Goal: Contribute content

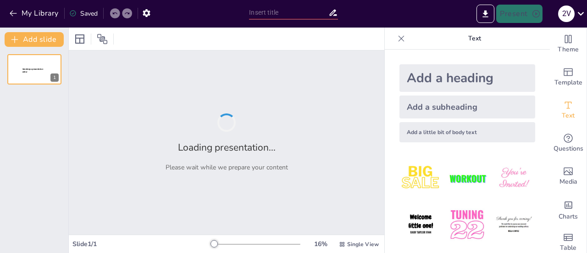
type input "Acuerdos Internacionales Ambientales: Análisis de la Agenda 21"
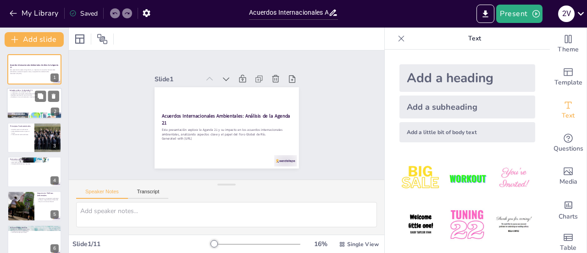
checkbox input "true"
click at [37, 108] on div at bounding box center [34, 103] width 55 height 31
type textarea "Lo Ipsumd 34 sit ametcons ad el Seddoeiusmo te inc Utlabore Etdolo magna al Eni…"
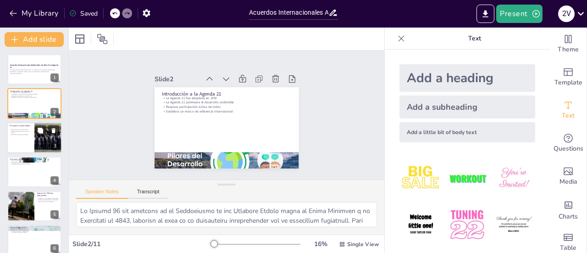
checkbox input "true"
click at [28, 137] on div at bounding box center [34, 137] width 55 height 31
type textarea "La equidad social es un principio esencial de la Agenda 21, ya que busca garant…"
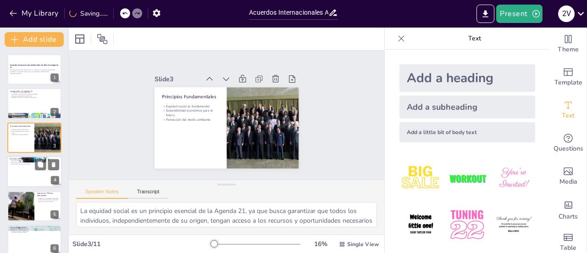
checkbox input "true"
click at [30, 165] on div at bounding box center [34, 171] width 54 height 30
type textarea "La Agenda 21 está estructurada en cuatro secciones principales, cada una de las…"
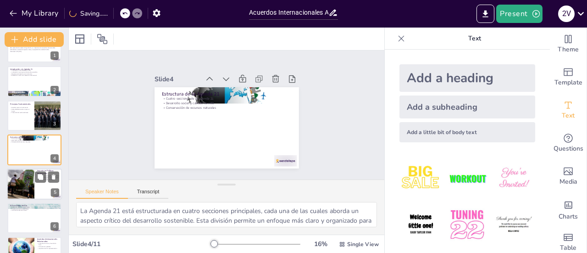
checkbox input "true"
click at [22, 192] on div at bounding box center [20, 183] width 55 height 31
type textarea "La Agenda 21 ha tenido un impacto significativo en la legislación ambiental a n…"
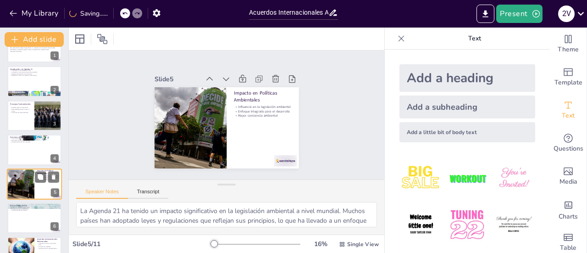
scroll to position [56, 0]
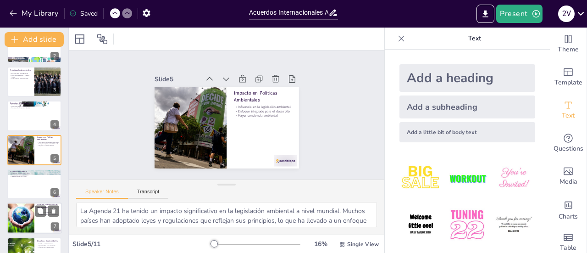
checkbox input "true"
click at [21, 209] on div at bounding box center [20, 218] width 56 height 31
type textarea "El Protocolo de Kioto y el Acuerdo de París son dos ejemplos clave de acuerdos …"
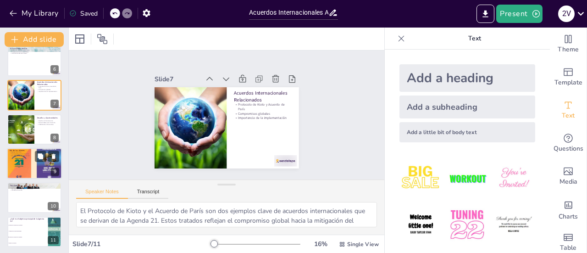
scroll to position [180, 0]
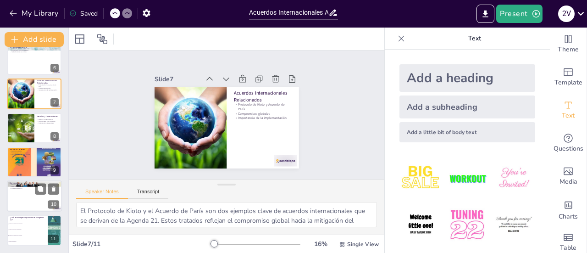
checkbox input "true"
click at [15, 197] on div at bounding box center [34, 196] width 55 height 31
type textarea "La Agenda 21 sigue siendo un documento relevante en la actualidad, guiando a lo…"
checkbox input "true"
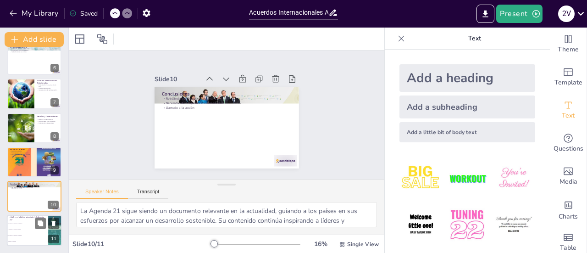
checkbox input "true"
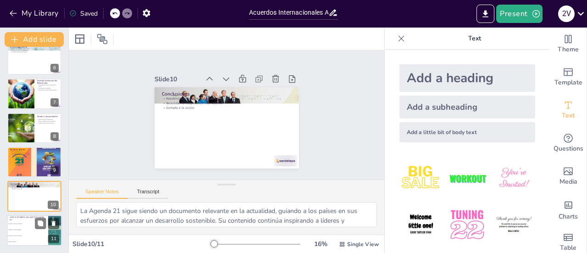
checkbox input "true"
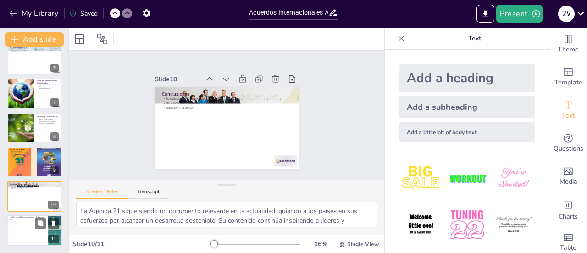
click at [20, 236] on span "Promover el desarrollo sostenible" at bounding box center [27, 235] width 39 height 1
type textarea "El objetivo principal de la Agenda 21 es promover el desarrollo sostenible, com…"
checkbox input "true"
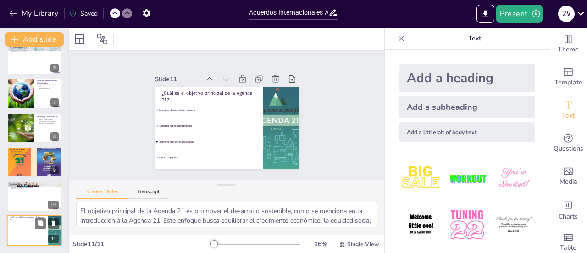
checkbox input "true"
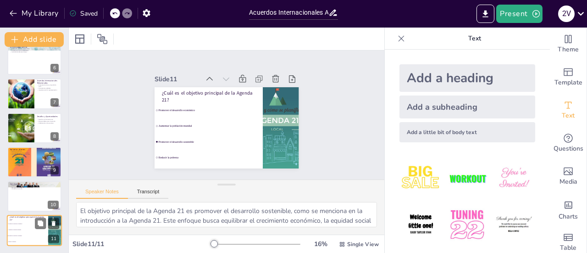
checkbox input "true"
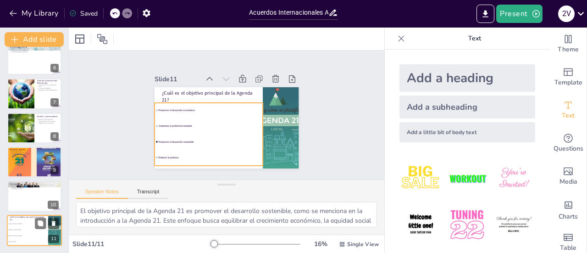
checkbox input "true"
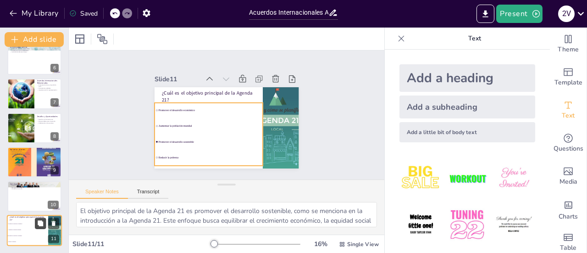
checkbox input "true"
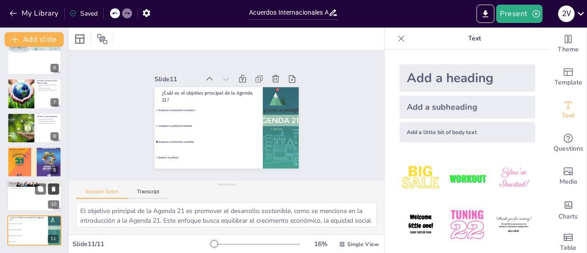
checkbox input "true"
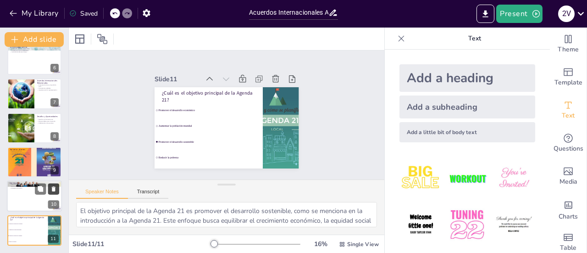
checkbox input "true"
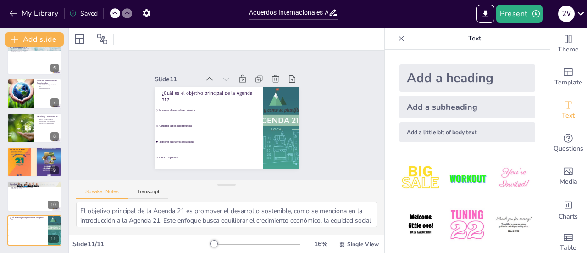
checkbox input "true"
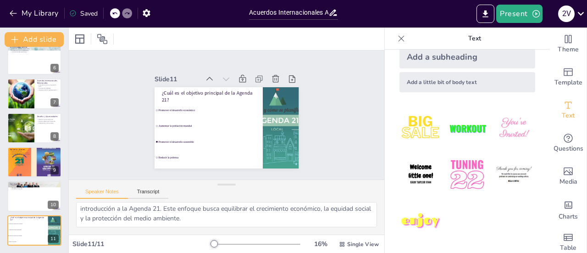
scroll to position [0, 0]
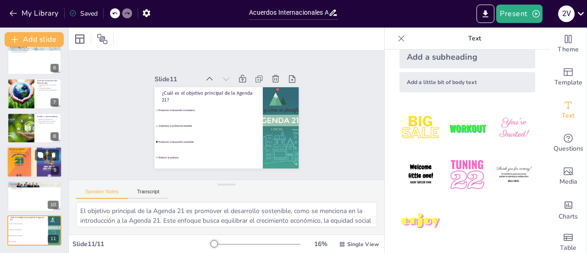
checkbox input "true"
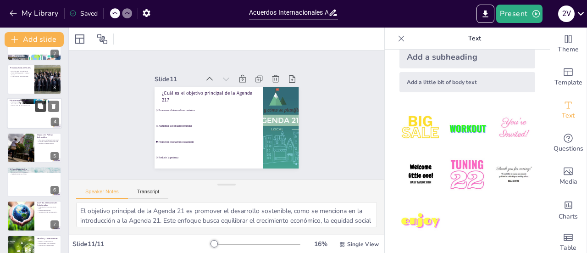
checkbox input "true"
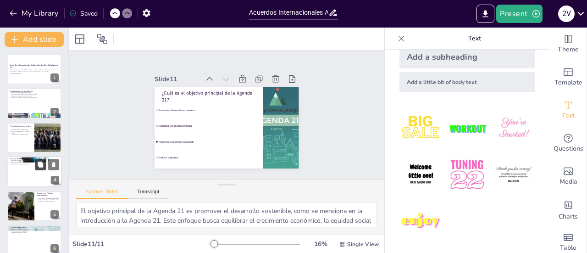
checkbox input "true"
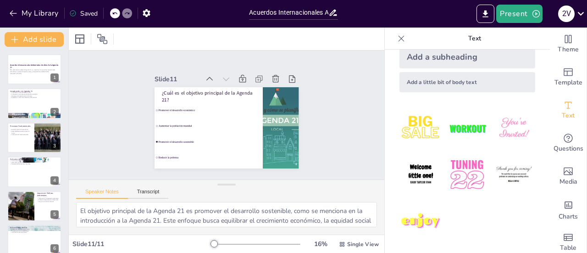
checkbox input "true"
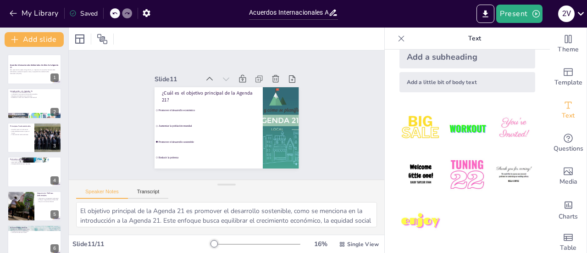
checkbox input "true"
